Goal: Task Accomplishment & Management: Use online tool/utility

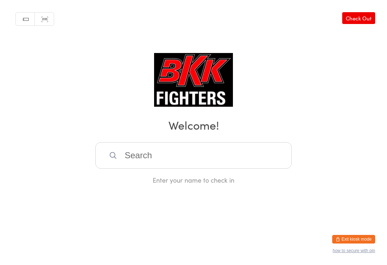
click at [189, 161] on input "search" at bounding box center [193, 155] width 196 height 26
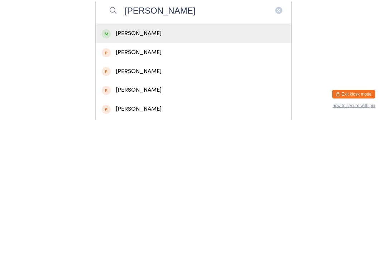
type input "[PERSON_NAME]"
click at [176, 174] on div "[PERSON_NAME]" at bounding box center [193, 179] width 183 height 10
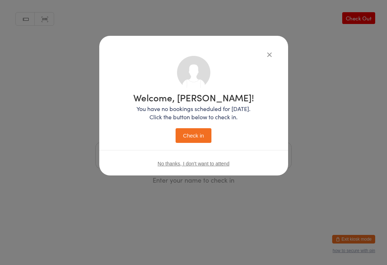
click at [204, 141] on button "Check in" at bounding box center [193, 135] width 36 height 15
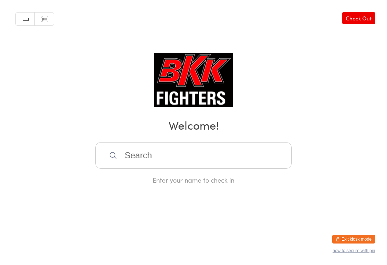
click at [174, 152] on input "search" at bounding box center [193, 155] width 196 height 26
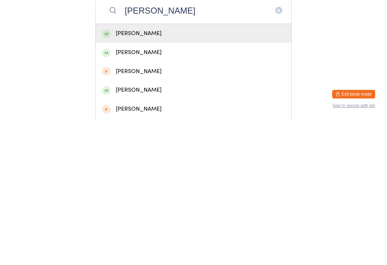
type input "[PERSON_NAME]"
click at [174, 174] on div "[PERSON_NAME]" at bounding box center [193, 179] width 183 height 10
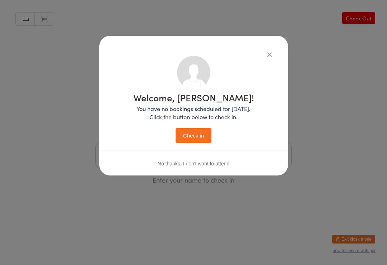
click at [189, 138] on button "Check in" at bounding box center [193, 135] width 36 height 15
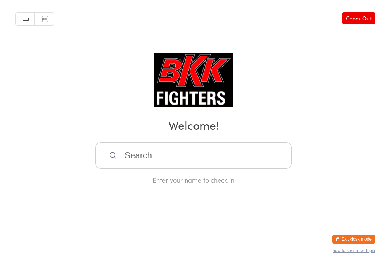
click at [187, 156] on input "search" at bounding box center [193, 155] width 196 height 26
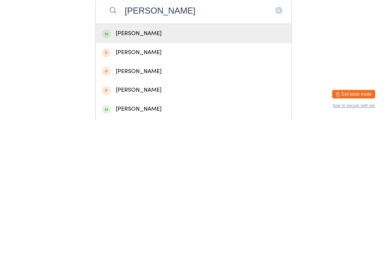
type input "[PERSON_NAME]"
click at [164, 174] on div "[PERSON_NAME]" at bounding box center [193, 179] width 183 height 10
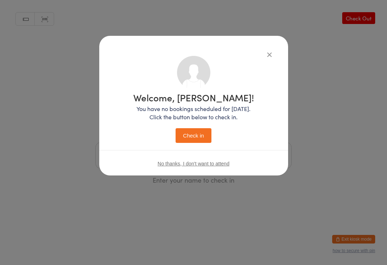
click at [200, 132] on button "Check in" at bounding box center [193, 135] width 36 height 15
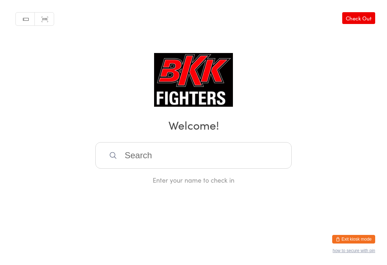
click at [155, 152] on input "search" at bounding box center [193, 155] width 196 height 26
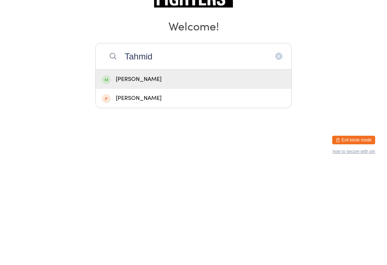
type input "Tahmid"
click at [191, 174] on div "[PERSON_NAME]" at bounding box center [193, 179] width 183 height 10
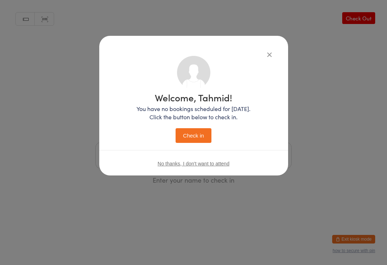
click at [205, 133] on button "Check in" at bounding box center [193, 135] width 36 height 15
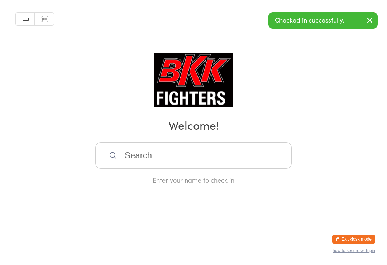
click at [191, 152] on input "search" at bounding box center [193, 155] width 196 height 26
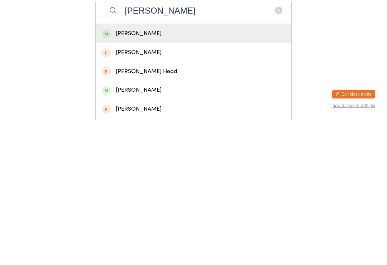
type input "[PERSON_NAME]"
click at [164, 174] on div "[PERSON_NAME]" at bounding box center [193, 179] width 183 height 10
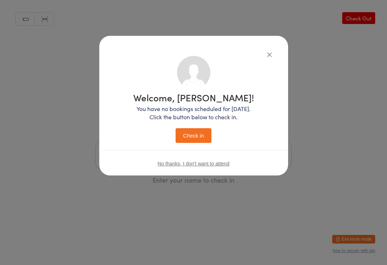
click at [195, 131] on button "Check in" at bounding box center [193, 135] width 36 height 15
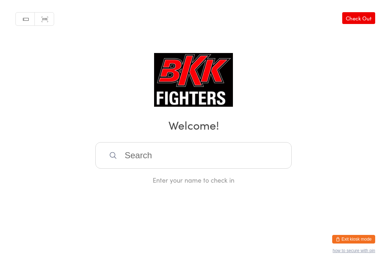
click at [196, 156] on input "search" at bounding box center [193, 155] width 196 height 26
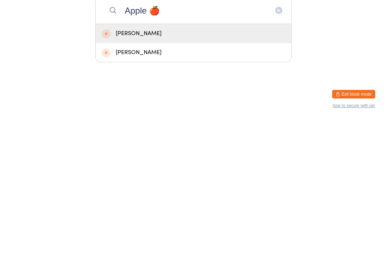
click at [123, 142] on input "Apple 🍎" at bounding box center [193, 155] width 196 height 26
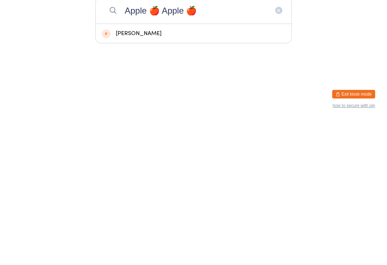
click at [257, 76] on html "You have now entered Kiosk Mode. Members will be able to check themselves in us…" at bounding box center [193, 132] width 387 height 265
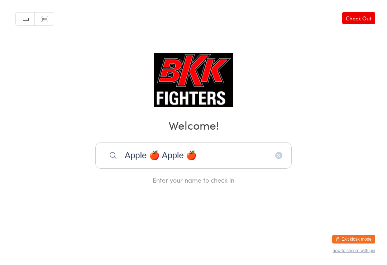
click at [242, 156] on input "Apple 🍎 Apple 🍎" at bounding box center [193, 155] width 196 height 26
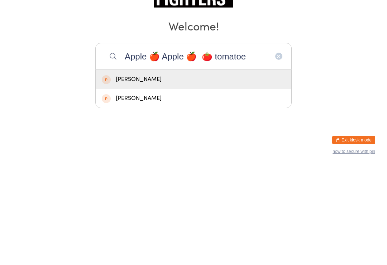
type input "Apple 🍎 Apple 🍎 🍅 tomatoe"
click at [329, 87] on div "Manual search Scanner input Check Out Welcome! Apple 🍎 Apple 🍎 🍅 tomatoe [PERSO…" at bounding box center [193, 92] width 387 height 184
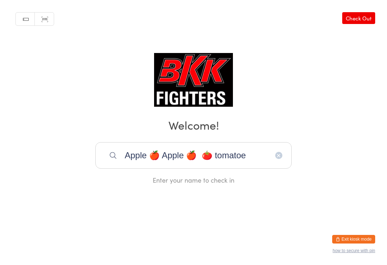
click at [275, 160] on input "Apple 🍎 Apple 🍎 🍅 tomatoe" at bounding box center [193, 155] width 196 height 26
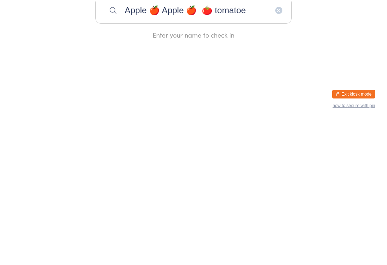
click at [270, 142] on input "Apple 🍎 Apple 🍎 🍅 tomatoe" at bounding box center [193, 155] width 196 height 26
click at [275, 142] on input "Apple 🍎 Apple 🍎 🍅 tomatoe" at bounding box center [193, 155] width 196 height 26
click at [276, 142] on input "Apple 🍎 Apple 🍎 🍅 tomatoe" at bounding box center [193, 155] width 196 height 26
click at [275, 142] on input "Apple 🍎 Apple 🍎 🍅 tomatoe" at bounding box center [193, 155] width 196 height 26
click at [280, 142] on input "Apple 🍎 Apple 🍎 🍅 tomatoe" at bounding box center [193, 155] width 196 height 26
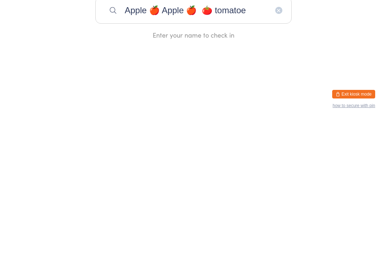
click at [277, 142] on input "Apple 🍎 Apple 🍎 🍅 tomatoe" at bounding box center [193, 155] width 196 height 26
click at [316, 18] on div "Manual search Scanner input Check Out Welcome! Apple 🍎 Apple 🍎 🍅 tomatoe Enter …" at bounding box center [193, 92] width 387 height 184
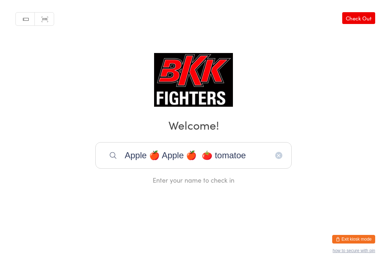
click at [278, 151] on input "Apple 🍎 Apple 🍎 🍅 tomatoe" at bounding box center [193, 155] width 196 height 26
click at [210, 166] on input "Apple 🍎 Apple 🍎 🍅 tomatoe" at bounding box center [193, 155] width 196 height 26
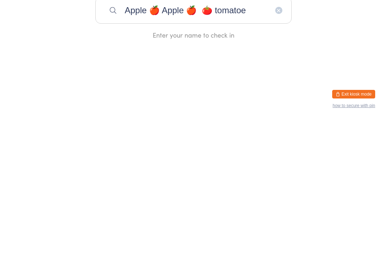
click at [233, 142] on input "Apple 🍎 Apple 🍎 🍅 tomatoe" at bounding box center [193, 155] width 196 height 26
click at [219, 142] on input "Apple 🍎 Apple 🍎 🍅 tomatoe" at bounding box center [193, 155] width 196 height 26
click at [238, 76] on html "You have now entered Kiosk Mode. Members will be able to check themselves in us…" at bounding box center [193, 132] width 387 height 265
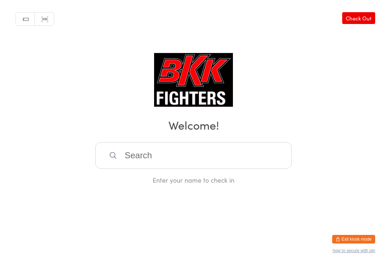
click at [188, 160] on input "search" at bounding box center [193, 155] width 196 height 26
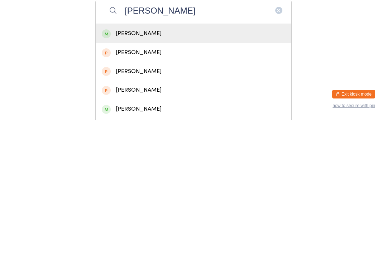
type input "[PERSON_NAME]"
click at [180, 174] on div "[PERSON_NAME]" at bounding box center [193, 179] width 183 height 10
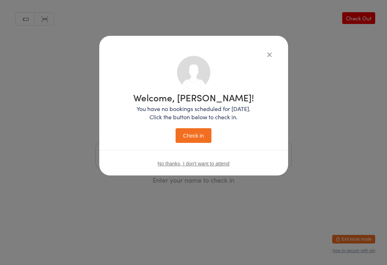
click at [193, 133] on button "Check in" at bounding box center [193, 135] width 36 height 15
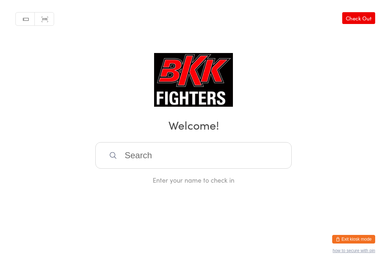
click at [240, 155] on input "search" at bounding box center [193, 155] width 196 height 26
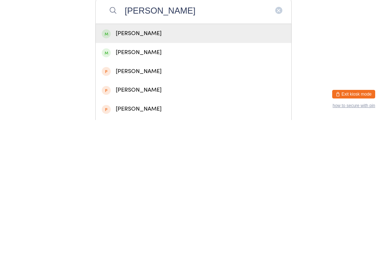
type input "[PERSON_NAME]"
click at [184, 174] on div "[PERSON_NAME]" at bounding box center [193, 179] width 183 height 10
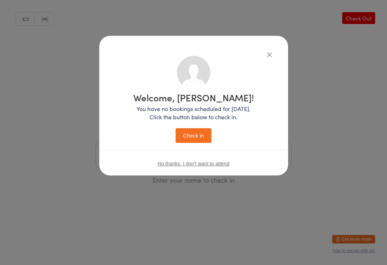
click at [194, 143] on button "Check in" at bounding box center [193, 135] width 36 height 15
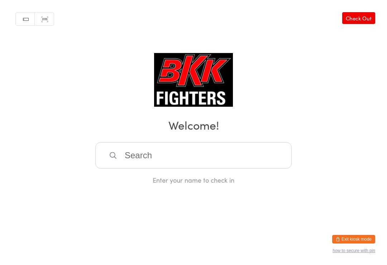
click at [159, 151] on input "search" at bounding box center [193, 155] width 196 height 26
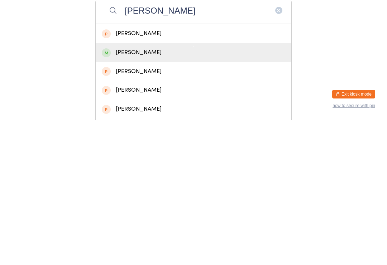
type input "[PERSON_NAME]"
click at [151, 193] on div "[PERSON_NAME]" at bounding box center [193, 198] width 183 height 10
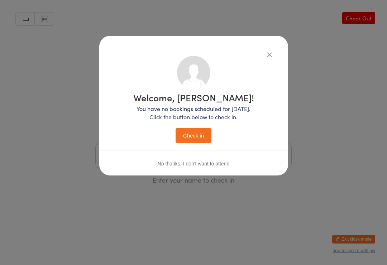
click at [193, 135] on button "Check in" at bounding box center [193, 135] width 36 height 15
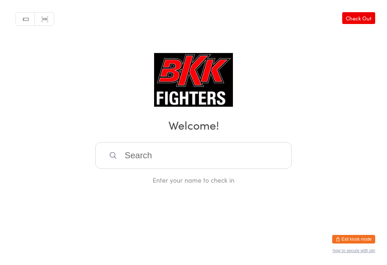
click at [223, 159] on input "search" at bounding box center [193, 155] width 196 height 26
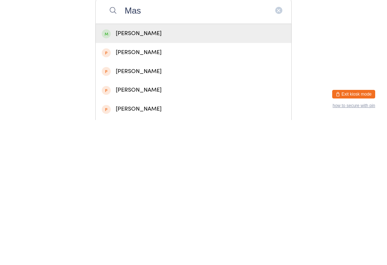
type input "Mas"
click at [164, 174] on div "[PERSON_NAME]" at bounding box center [193, 179] width 183 height 10
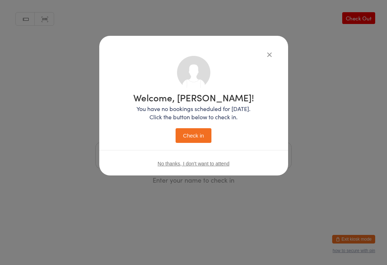
click at [195, 140] on button "Check in" at bounding box center [193, 135] width 36 height 15
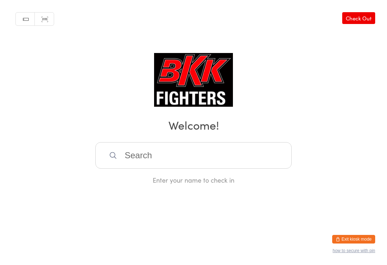
click at [221, 177] on div "Enter your name to check in" at bounding box center [193, 163] width 196 height 42
click at [213, 159] on input "search" at bounding box center [193, 155] width 196 height 26
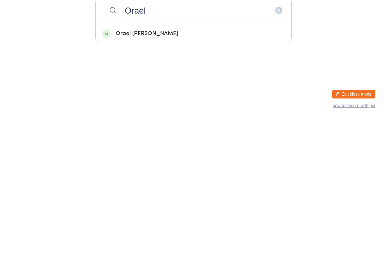
type input "Orael"
click at [161, 174] on div "Orael [PERSON_NAME]" at bounding box center [193, 179] width 183 height 10
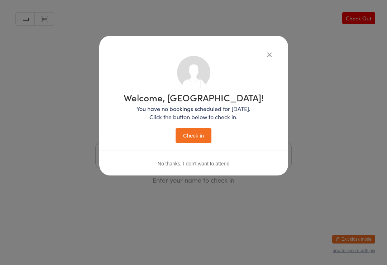
click at [198, 127] on div "Welcome, [GEOGRAPHIC_DATA]! You have no bookings scheduled for [DATE]. Click th…" at bounding box center [193, 118] width 140 height 50
click at [204, 136] on button "Check in" at bounding box center [193, 135] width 36 height 15
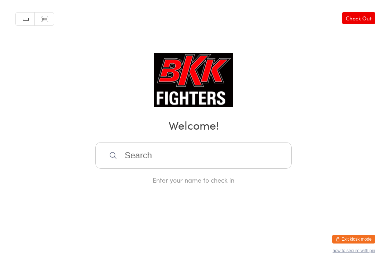
click at [160, 140] on div "Manual search Scanner input Check Out Welcome! Enter your name to check in" at bounding box center [193, 92] width 387 height 184
click at [170, 160] on input "search" at bounding box center [193, 155] width 196 height 26
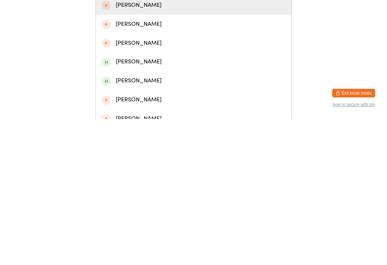
scroll to position [31, 0]
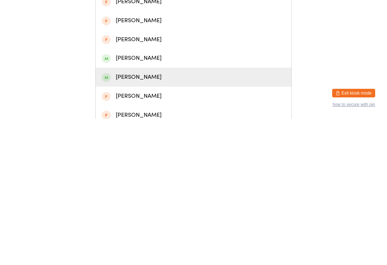
type input "[PERSON_NAME]"
click at [161, 214] on div "[PERSON_NAME]" at bounding box center [193, 223] width 195 height 19
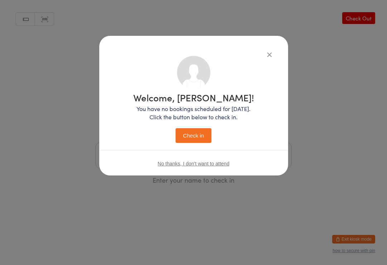
click at [201, 133] on button "Check in" at bounding box center [193, 135] width 36 height 15
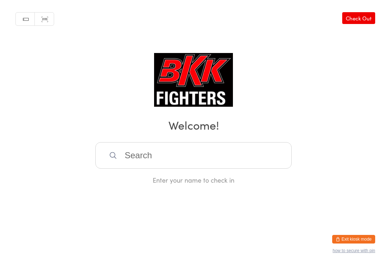
click at [157, 155] on input "search" at bounding box center [193, 155] width 196 height 26
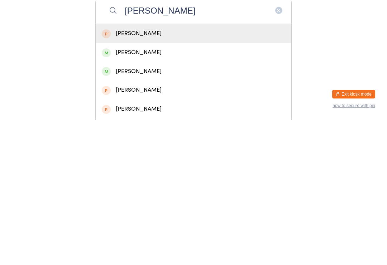
type input "[PERSON_NAME]"
click at [142, 174] on div "[PERSON_NAME]" at bounding box center [193, 179] width 183 height 10
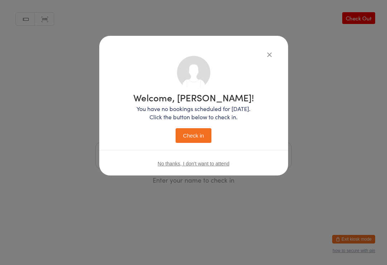
click at [199, 163] on span "No thanks, I don't want to attend" at bounding box center [193, 164] width 72 height 6
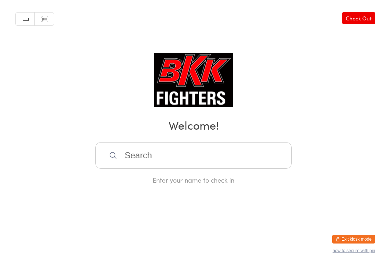
click at [181, 159] on input "search" at bounding box center [193, 155] width 196 height 26
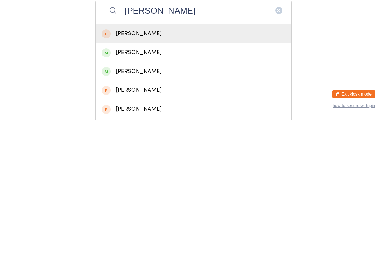
type input "[PERSON_NAME]"
click at [141, 174] on div "[PERSON_NAME]" at bounding box center [193, 179] width 183 height 10
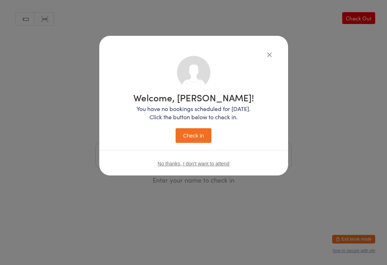
click at [191, 132] on button "Check in" at bounding box center [193, 135] width 36 height 15
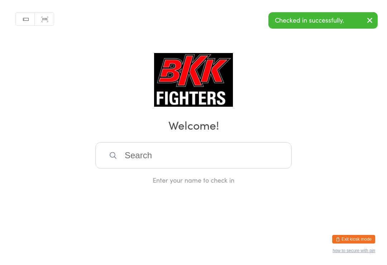
click at [188, 156] on input "search" at bounding box center [193, 155] width 196 height 26
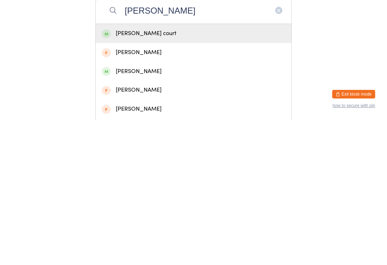
type input "[PERSON_NAME]"
click at [140, 174] on div "[PERSON_NAME] court" at bounding box center [193, 179] width 183 height 10
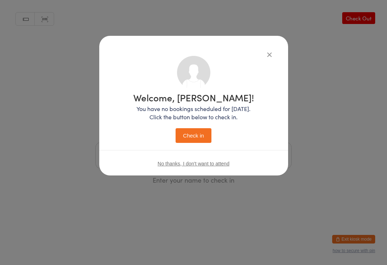
click at [200, 133] on button "Check in" at bounding box center [193, 135] width 36 height 15
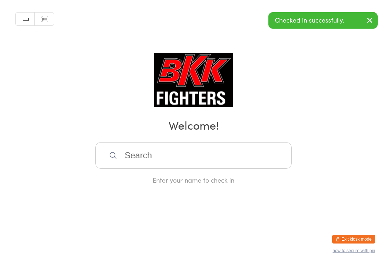
click at [171, 156] on input "search" at bounding box center [193, 155] width 196 height 26
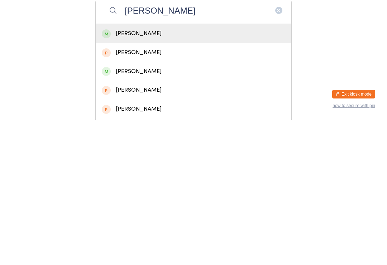
type input "[PERSON_NAME]"
click at [182, 174] on div "[PERSON_NAME]" at bounding box center [193, 179] width 183 height 10
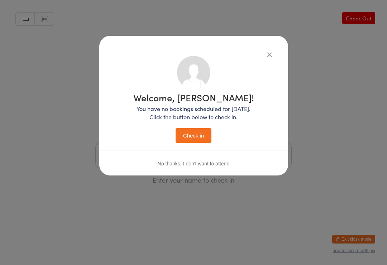
click at [197, 141] on button "Check in" at bounding box center [193, 135] width 36 height 15
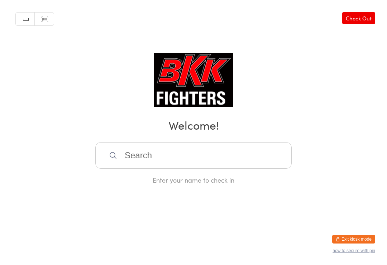
click at [189, 149] on input "search" at bounding box center [193, 155] width 196 height 26
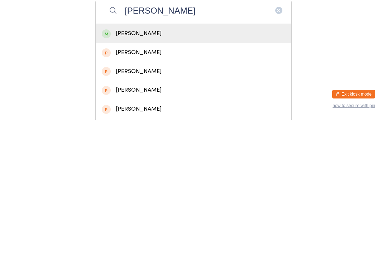
type input "[PERSON_NAME]"
click at [209, 174] on div "[PERSON_NAME]" at bounding box center [193, 179] width 183 height 10
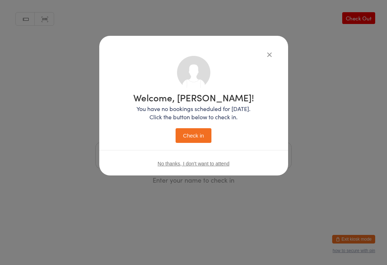
click at [199, 135] on button "Check in" at bounding box center [193, 135] width 36 height 15
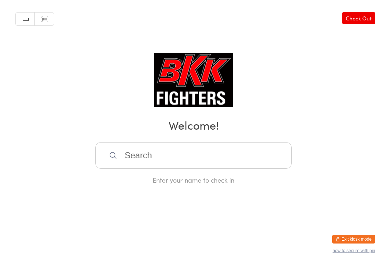
click at [236, 158] on input "search" at bounding box center [193, 155] width 196 height 26
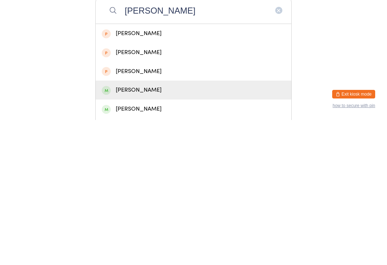
type input "[PERSON_NAME]"
click at [155, 230] on div "[PERSON_NAME]" at bounding box center [193, 235] width 183 height 10
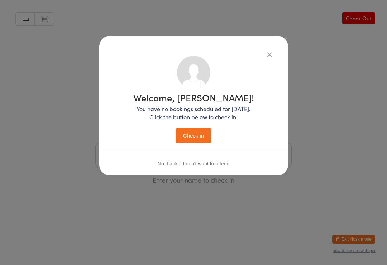
click at [198, 131] on button "Check in" at bounding box center [193, 135] width 36 height 15
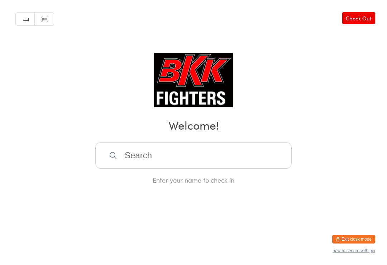
click at [197, 159] on input "search" at bounding box center [193, 155] width 196 height 26
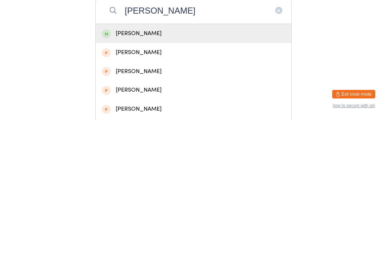
type input "[PERSON_NAME]"
click at [158, 174] on div "[PERSON_NAME]" at bounding box center [193, 179] width 183 height 10
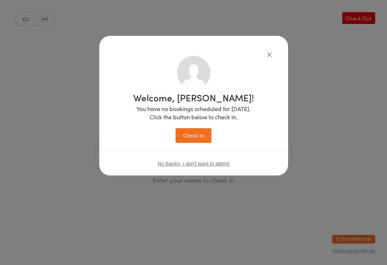
click at [196, 135] on button "Check in" at bounding box center [193, 135] width 36 height 15
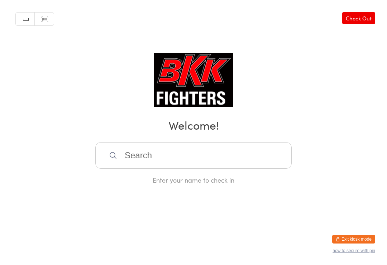
click at [144, 155] on input "search" at bounding box center [193, 155] width 196 height 26
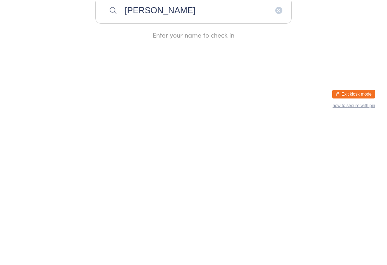
type input "[PERSON_NAME]"
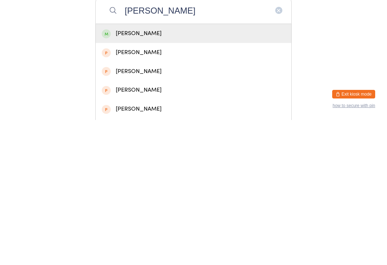
click at [121, 174] on div "[PERSON_NAME]" at bounding box center [193, 179] width 183 height 10
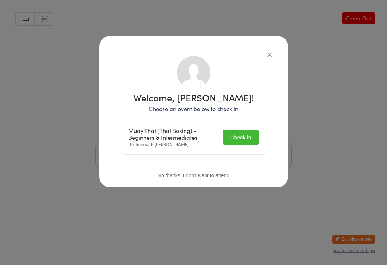
click at [238, 140] on button "Check in" at bounding box center [241, 137] width 36 height 15
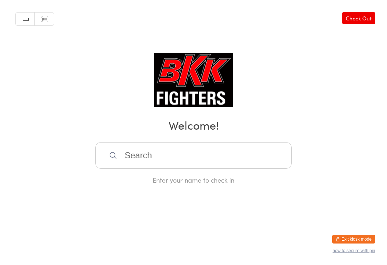
click at [214, 155] on input "search" at bounding box center [193, 155] width 196 height 26
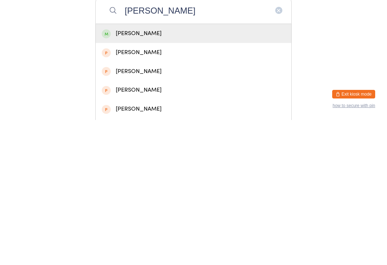
click at [204, 142] on input "[PERSON_NAME]" at bounding box center [193, 155] width 196 height 26
type input "[PERSON_NAME]"
click at [128, 174] on div "[PERSON_NAME]" at bounding box center [193, 179] width 183 height 10
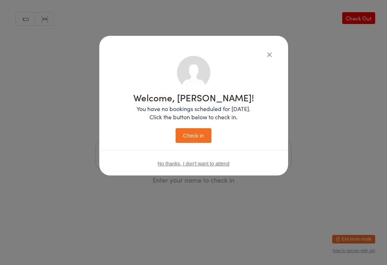
click at [198, 128] on button "Check in" at bounding box center [193, 135] width 36 height 15
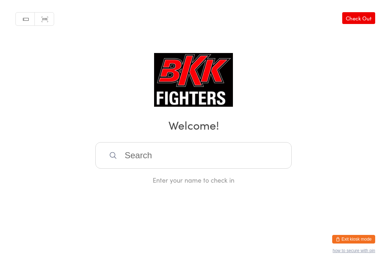
click at [208, 151] on input "search" at bounding box center [193, 155] width 196 height 26
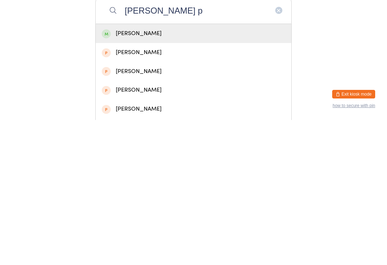
type input "[PERSON_NAME] p"
click at [186, 174] on div "[PERSON_NAME]" at bounding box center [193, 179] width 183 height 10
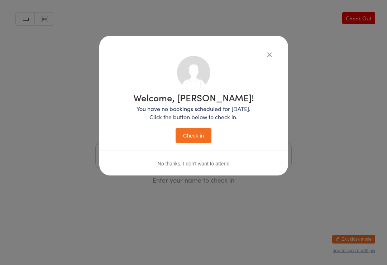
click at [206, 128] on button "Check in" at bounding box center [193, 135] width 36 height 15
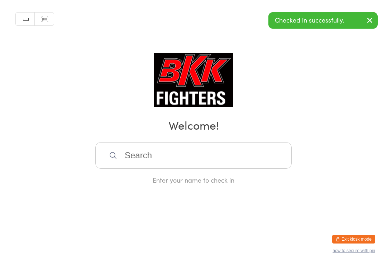
click at [195, 165] on input "search" at bounding box center [193, 155] width 196 height 26
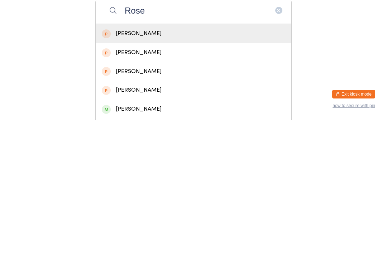
type input "Rose"
click at [170, 249] on div "[PERSON_NAME]" at bounding box center [193, 254] width 183 height 10
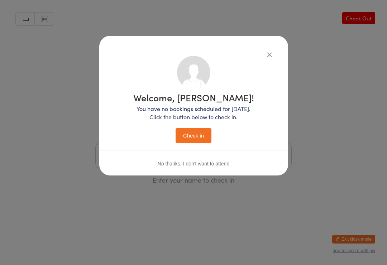
click at [271, 51] on icon "button" at bounding box center [269, 54] width 8 height 8
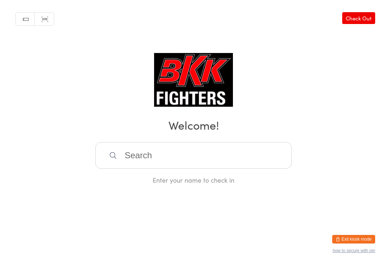
click at [208, 78] on img at bounding box center [193, 80] width 79 height 54
